Goal: Transaction & Acquisition: Purchase product/service

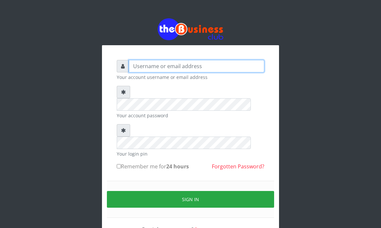
type input "YaronMarcuz"
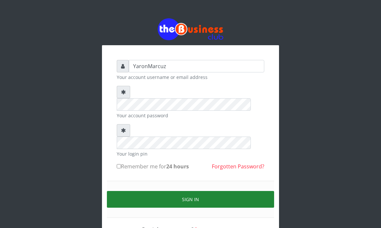
click at [195, 191] on button "Sign in" at bounding box center [190, 199] width 167 height 17
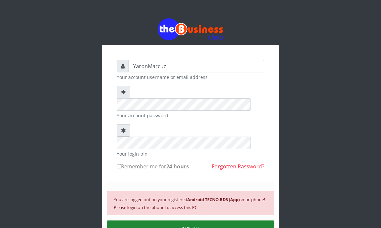
click at [198, 221] on button "SIGN IN" at bounding box center [190, 229] width 167 height 17
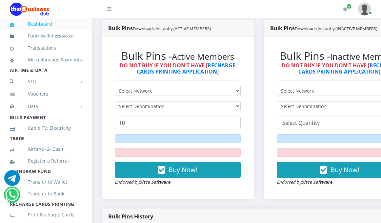
scroll to position [168, 0]
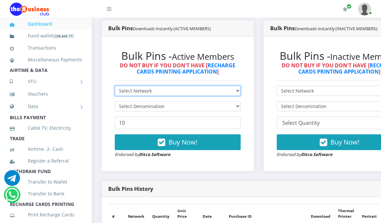
click at [241, 86] on select "Select Network MTN Globacom 9Mobile Airtel" at bounding box center [178, 91] width 126 height 10
select select "Airtel"
click at [115, 86] on select "Select Network MTN Globacom 9Mobile Airtel" at bounding box center [178, 91] width 126 height 10
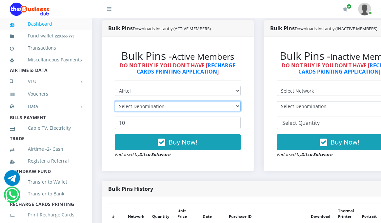
click at [241, 101] on select "Select Denomination" at bounding box center [178, 106] width 126 height 10
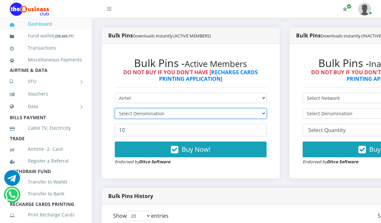
scroll to position [175, 0]
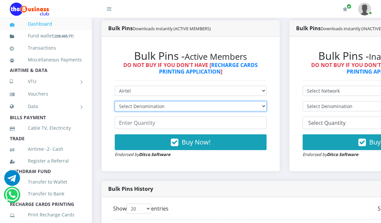
select select "192.76-200"
click at [115, 101] on select "Select Denomination Airtel NGN100 - ₦96.38 Airtel NGN200 - ₦192.76 Airtel NGN50…" at bounding box center [191, 106] width 152 height 10
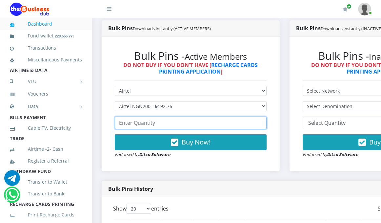
click at [175, 116] on input "number" at bounding box center [191, 122] width 152 height 12
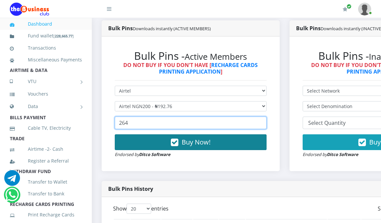
type input "264"
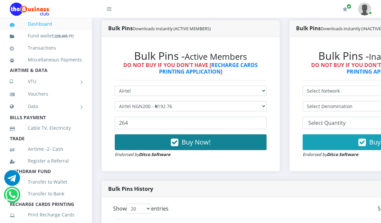
click at [198, 134] on button "Buy Now!" at bounding box center [191, 142] width 152 height 16
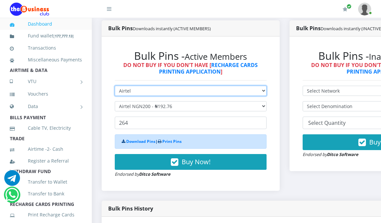
click at [267, 86] on select "Select Network MTN Globacom 9Mobile Airtel" at bounding box center [191, 91] width 152 height 10
click at [115, 86] on select "Select Network MTN Globacom 9Mobile Airtel" at bounding box center [191, 91] width 152 height 10
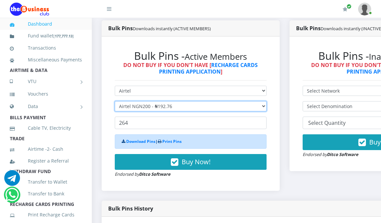
click at [267, 101] on select "Select Denomination Airtel NGN100 - ₦96.38 Airtel NGN200 - ₦192.76 Airtel NGN50…" at bounding box center [191, 106] width 152 height 10
select select "96.38-100"
click at [115, 101] on select "Select Denomination Airtel NGN100 - ₦96.38 Airtel NGN200 - ₦192.76 Airtel NGN50…" at bounding box center [191, 106] width 152 height 10
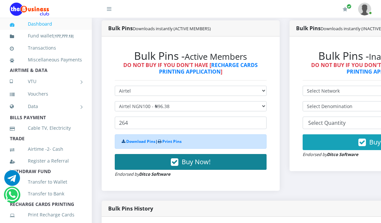
click at [193, 157] on span "Buy Now!" at bounding box center [196, 161] width 29 height 9
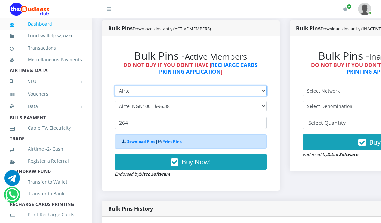
click at [267, 86] on select "Select Network MTN Globacom 9Mobile Airtel" at bounding box center [191, 91] width 152 height 10
select select "MTN"
click at [115, 86] on select "Select Network MTN Globacom 9Mobile Airtel" at bounding box center [191, 91] width 152 height 10
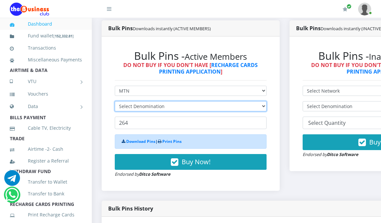
click at [267, 101] on select "Select Denomination" at bounding box center [191, 106] width 152 height 10
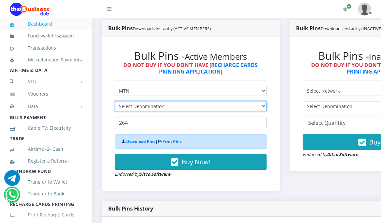
click at [267, 101] on select "Select Denomination" at bounding box center [191, 106] width 152 height 10
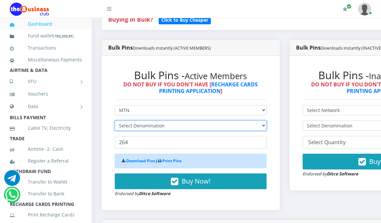
scroll to position [175, 0]
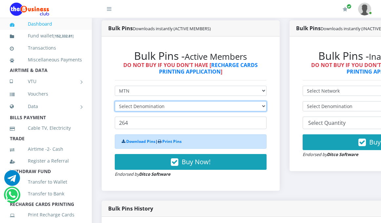
click at [267, 101] on select "Select Denomination" at bounding box center [191, 106] width 152 height 10
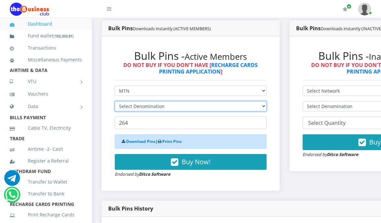
click at [267, 101] on select "Select Denomination" at bounding box center [191, 106] width 152 height 10
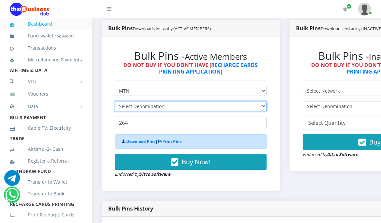
click at [267, 101] on select "Select Denomination" at bounding box center [191, 106] width 152 height 10
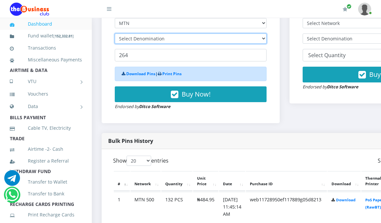
scroll to position [208, 0]
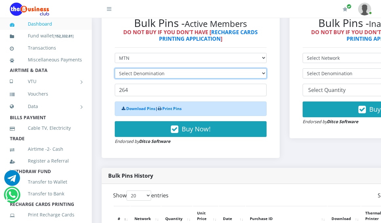
click at [267, 68] on select "Select Denomination" at bounding box center [191, 73] width 152 height 10
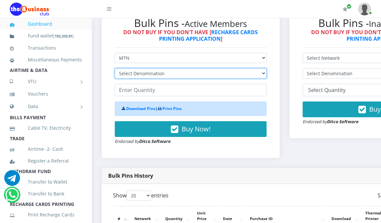
select select "96.99-100"
click at [115, 68] on select "Select Denomination MTN NGN100 - ₦96.99 MTN NGN200 - ₦193.98 MTN NGN400 - ₦387.…" at bounding box center [191, 73] width 152 height 10
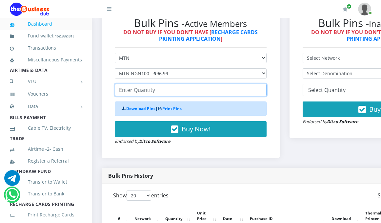
click at [142, 87] on input "number" at bounding box center [191, 90] width 152 height 12
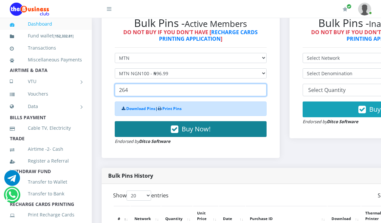
type input "264"
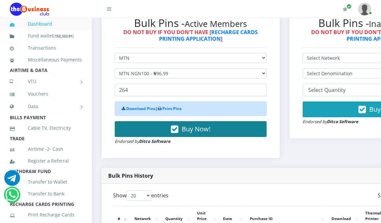
click at [197, 124] on span "Buy Now!" at bounding box center [196, 128] width 29 height 9
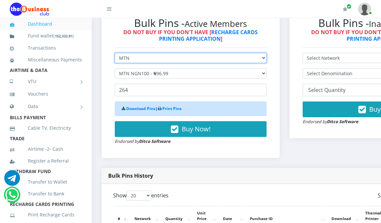
click at [267, 53] on select "Select Network MTN Globacom 9Mobile Airtel" at bounding box center [191, 58] width 152 height 10
click at [115, 53] on select "Select Network MTN Globacom 9Mobile Airtel" at bounding box center [191, 58] width 152 height 10
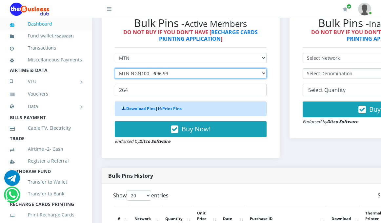
click at [267, 70] on select "Select Denomination MTN NGN100 - ₦96.99 MTN NGN200 - ₦193.98 MTN NGN400 - ₦387.…" at bounding box center [191, 73] width 152 height 10
select select "969.9-1000"
click at [115, 68] on select "Select Denomination MTN NGN100 - ₦96.99 MTN NGN200 - ₦193.98 MTN NGN400 - ₦387.…" at bounding box center [191, 73] width 152 height 10
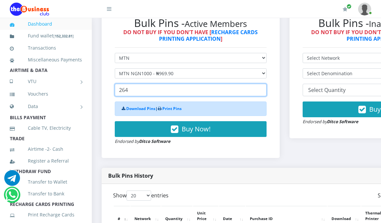
click at [184, 84] on input "264" at bounding box center [191, 90] width 152 height 12
type input "2"
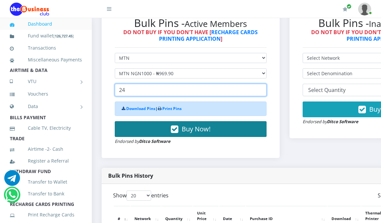
type input "24"
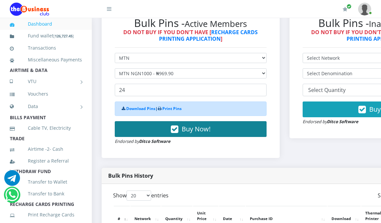
click at [186, 124] on span "Buy Now!" at bounding box center [196, 128] width 29 height 9
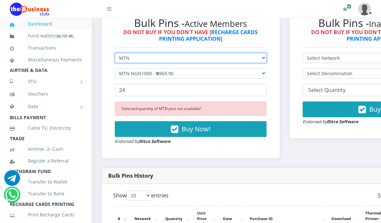
click at [267, 53] on select "Select Network MTN Globacom 9Mobile Airtel" at bounding box center [191, 58] width 152 height 10
select select "Airtel"
click at [115, 53] on select "Select Network MTN Globacom 9Mobile Airtel" at bounding box center [191, 58] width 152 height 10
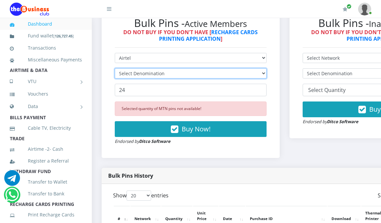
click at [267, 68] on select "Select Denomination" at bounding box center [191, 73] width 152 height 10
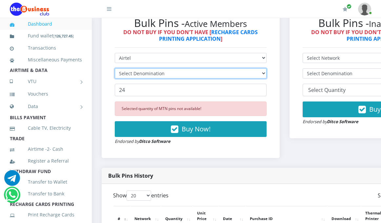
click at [267, 68] on select "Select Denomination" at bounding box center [191, 73] width 152 height 10
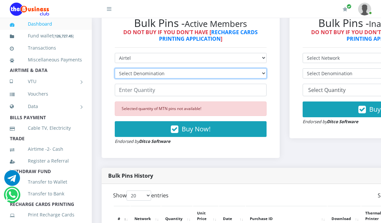
click at [267, 68] on select "Select Denomination Airtel NGN100 - ₦96.38 Airtel NGN200 - ₦192.76 Airtel NGN50…" at bounding box center [191, 73] width 152 height 10
select select "963.8-1000"
click at [115, 68] on select "Select Denomination Airtel NGN100 - ₦96.38 Airtel NGN200 - ₦192.76 Airtel NGN50…" at bounding box center [191, 73] width 152 height 10
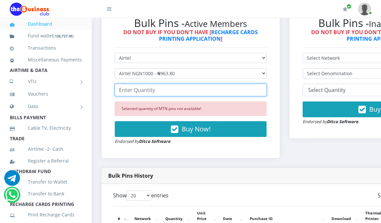
click at [144, 89] on input "number" at bounding box center [191, 90] width 152 height 12
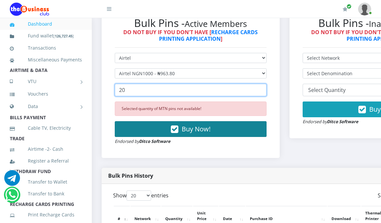
type input "20"
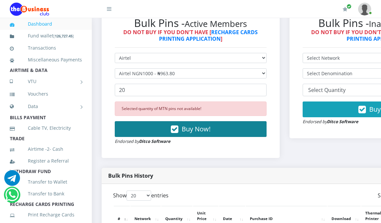
click at [194, 124] on span "Buy Now!" at bounding box center [196, 128] width 29 height 9
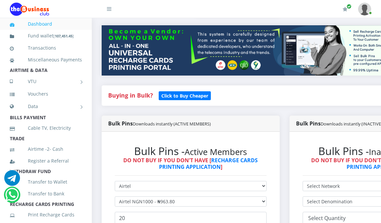
scroll to position [175, 0]
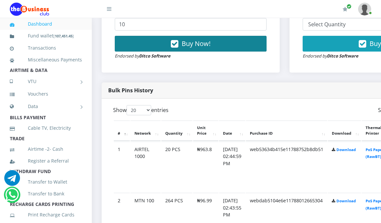
scroll to position [208, 0]
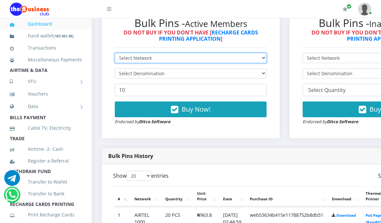
click at [267, 53] on select "Select Network MTN Globacom 9Mobile Airtel" at bounding box center [191, 58] width 152 height 10
select select "Airtel"
click at [115, 53] on select "Select Network MTN Globacom 9Mobile Airtel" at bounding box center [191, 58] width 152 height 10
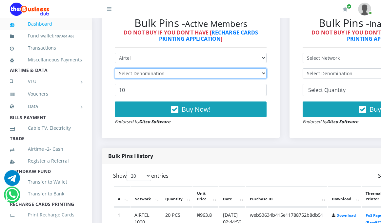
click at [267, 68] on select "Select Denomination" at bounding box center [191, 73] width 152 height 10
select select "481.9-500"
click at [115, 68] on select "Select Denomination Airtel NGN100 - ₦96.38 Airtel NGN200 - ₦192.76 Airtel NGN50…" at bounding box center [191, 73] width 152 height 10
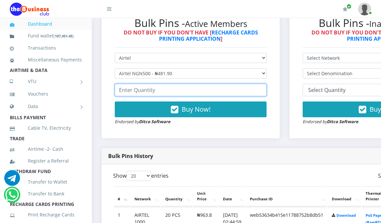
click at [138, 84] on input "number" at bounding box center [191, 90] width 152 height 12
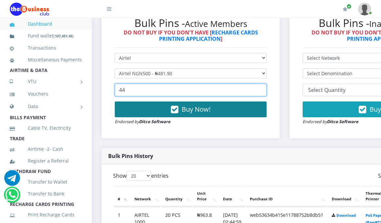
type input "44"
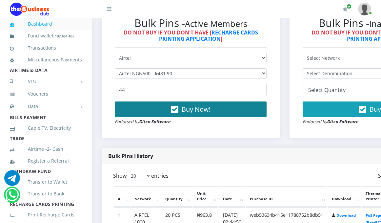
click at [200, 107] on span "Buy Now!" at bounding box center [196, 109] width 29 height 9
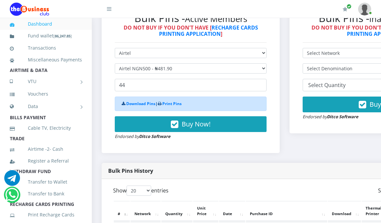
scroll to position [197, 0]
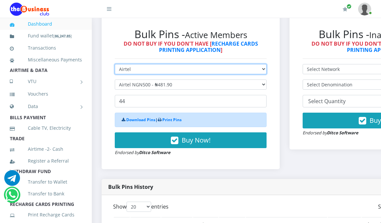
click at [267, 65] on select "Select Network MTN Globacom 9Mobile Airtel" at bounding box center [191, 69] width 152 height 10
select select "MTN"
click at [115, 64] on select "Select Network MTN Globacom 9Mobile Airtel" at bounding box center [191, 69] width 152 height 10
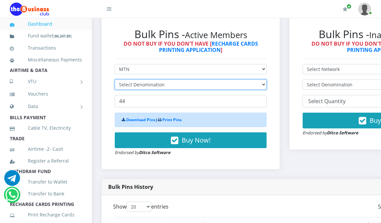
click at [176, 80] on select "Select Denomination" at bounding box center [191, 84] width 152 height 10
click at [166, 83] on select "Select Denomination" at bounding box center [191, 84] width 152 height 10
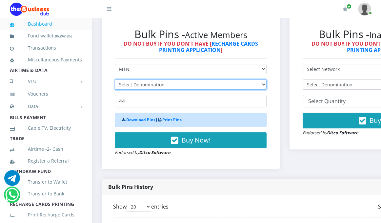
click at [166, 83] on select "Select Denomination" at bounding box center [191, 84] width 152 height 10
click at [267, 79] on select "Select Denomination" at bounding box center [191, 84] width 152 height 10
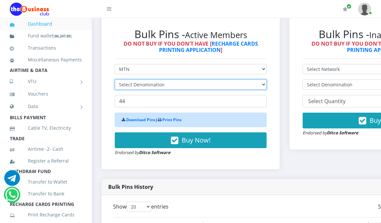
click at [267, 79] on select "Select Denomination" at bounding box center [191, 84] width 152 height 10
click at [266, 79] on select "Select Denomination" at bounding box center [191, 84] width 152 height 10
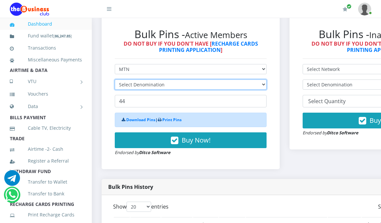
click at [266, 79] on select "Select Denomination" at bounding box center [191, 84] width 152 height 10
click at [267, 79] on select "Select Denomination MTN NGN100 - ₦96.99 MTN NGN200 - ₦193.98 MTN NGN400 - ₦387.…" at bounding box center [191, 84] width 152 height 10
select select "969.9-1000"
click at [115, 79] on select "Select Denomination MTN NGN100 - ₦96.99 MTN NGN200 - ₦193.98 MTN NGN400 - ₦387.…" at bounding box center [191, 84] width 152 height 10
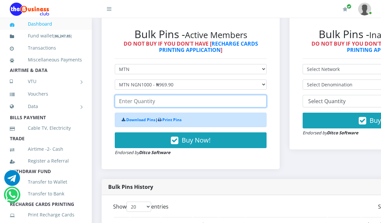
click at [219, 95] on input "number" at bounding box center [191, 101] width 152 height 12
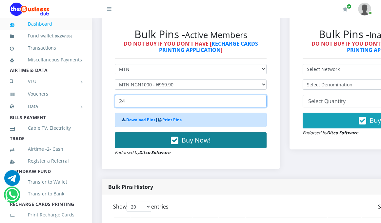
type input "24"
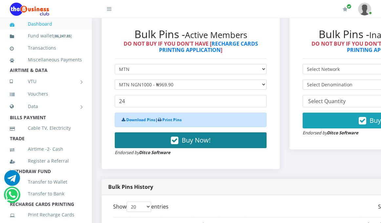
click at [209, 135] on span "Buy Now!" at bounding box center [196, 139] width 29 height 9
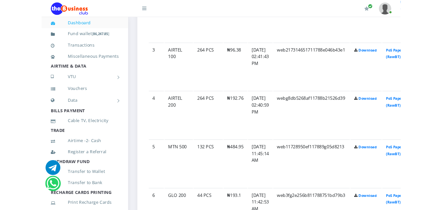
scroll to position [459, 0]
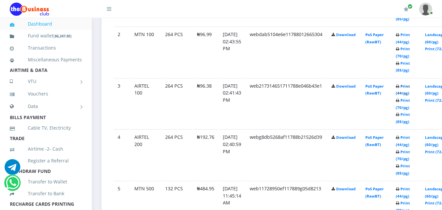
click at [381, 84] on link "Print (44/pg)" at bounding box center [403, 90] width 14 height 12
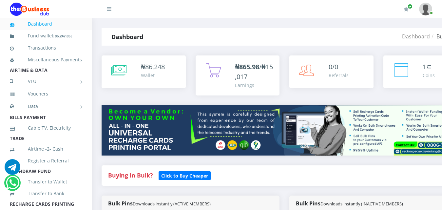
select select "MTN"
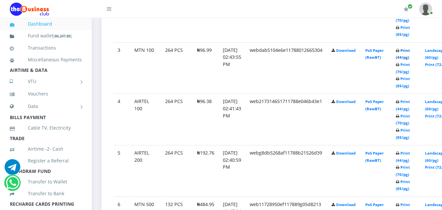
click at [410, 48] on link "Print (44/pg)" at bounding box center [403, 54] width 14 height 12
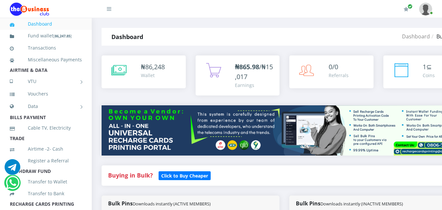
select select "MTN"
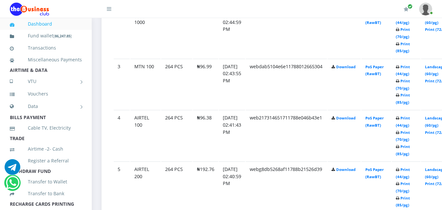
scroll to position [459, 0]
click at [410, 167] on link "Print (44/pg)" at bounding box center [403, 173] width 14 height 12
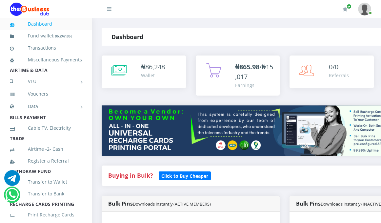
select select "MTN"
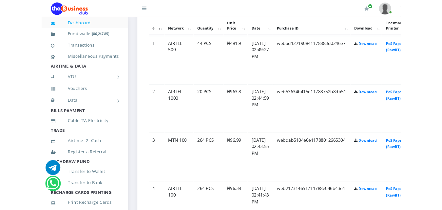
scroll to position [361, 0]
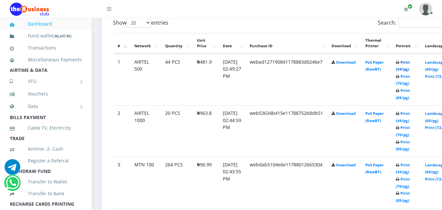
click at [381, 60] on link "Print (44/pg)" at bounding box center [403, 66] width 14 height 12
click at [410, 60] on link "Print (44/pg)" at bounding box center [403, 66] width 14 height 12
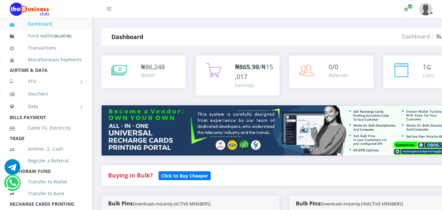
select select "MTN"
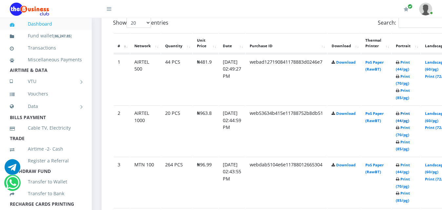
click at [410, 111] on link "Print (44/pg)" at bounding box center [403, 117] width 14 height 12
